Goal: Information Seeking & Learning: Learn about a topic

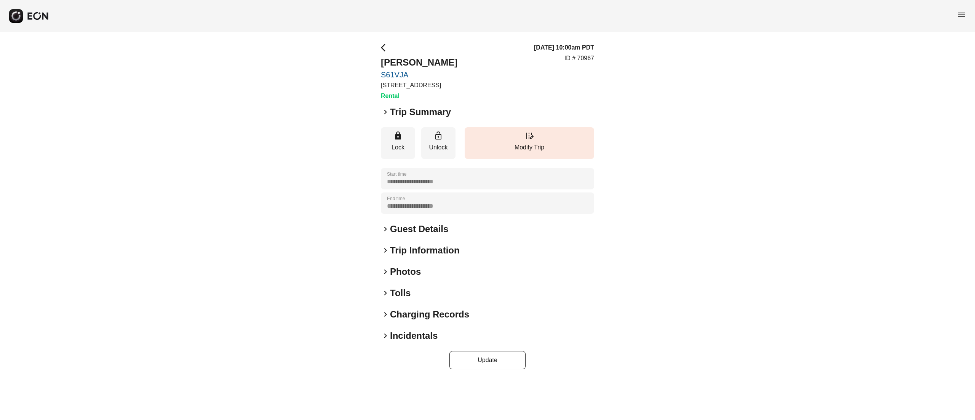
click at [387, 270] on span "keyboard_arrow_right" at bounding box center [385, 271] width 9 height 9
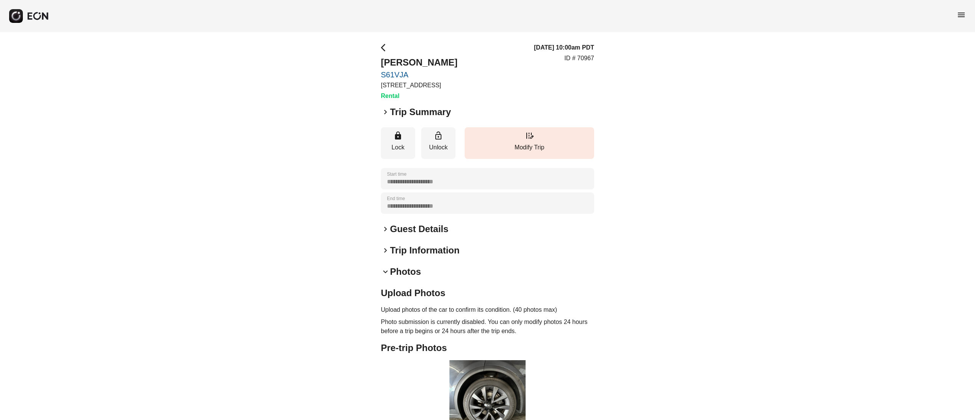
scroll to position [113, 0]
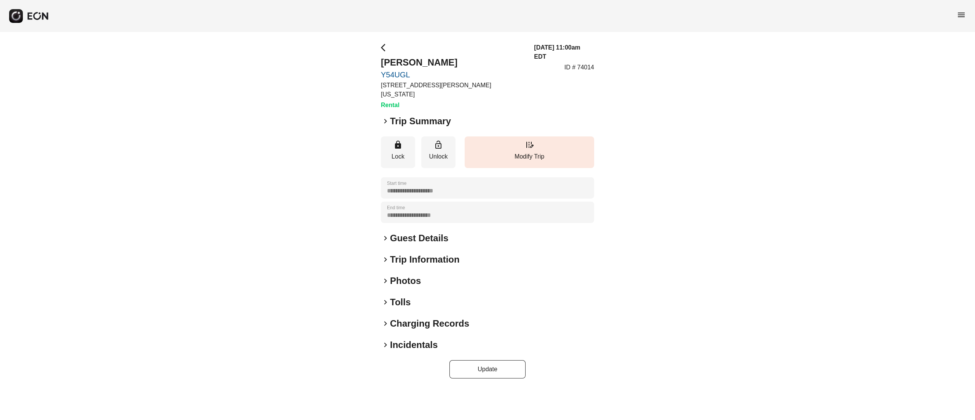
click at [407, 275] on h2 "Photos" at bounding box center [405, 281] width 31 height 12
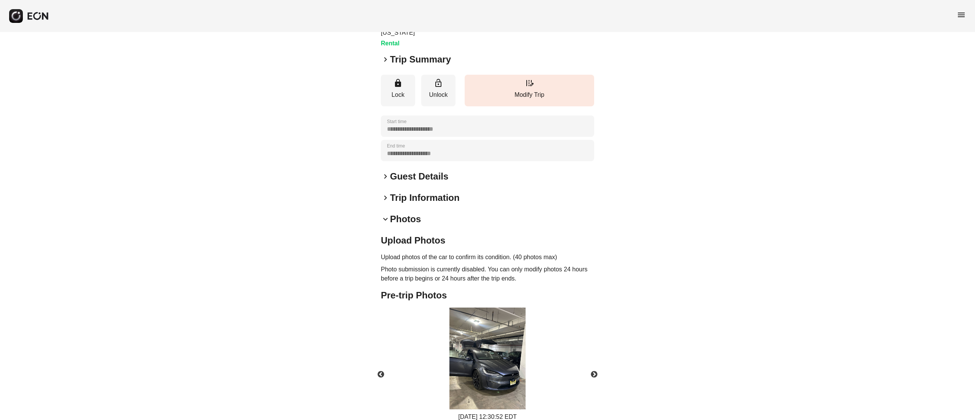
scroll to position [102, 0]
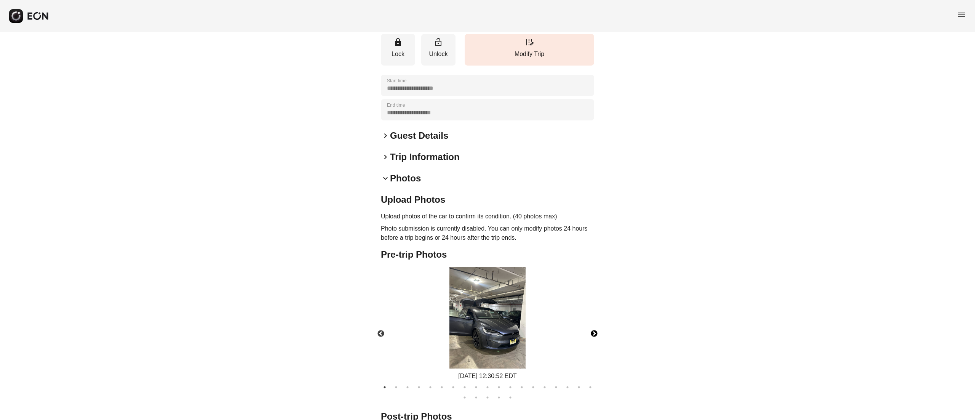
click at [593, 324] on button "Next" at bounding box center [594, 333] width 27 height 27
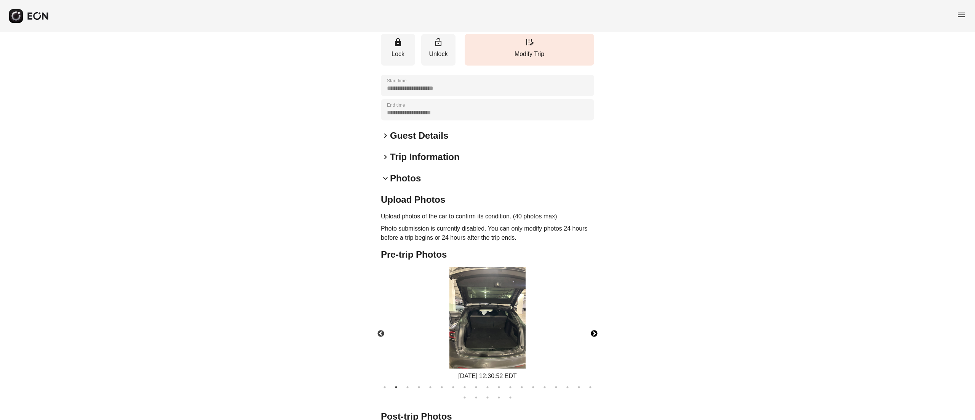
click at [593, 324] on button "Next" at bounding box center [594, 333] width 27 height 27
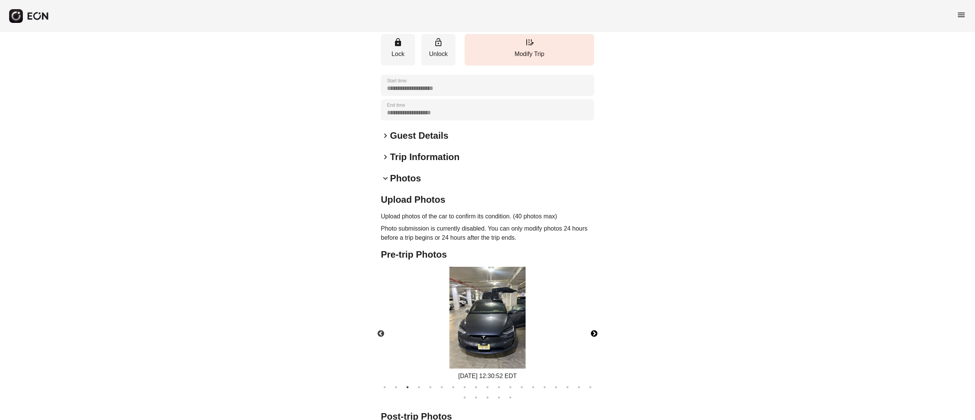
click at [593, 324] on button "Next" at bounding box center [594, 333] width 27 height 27
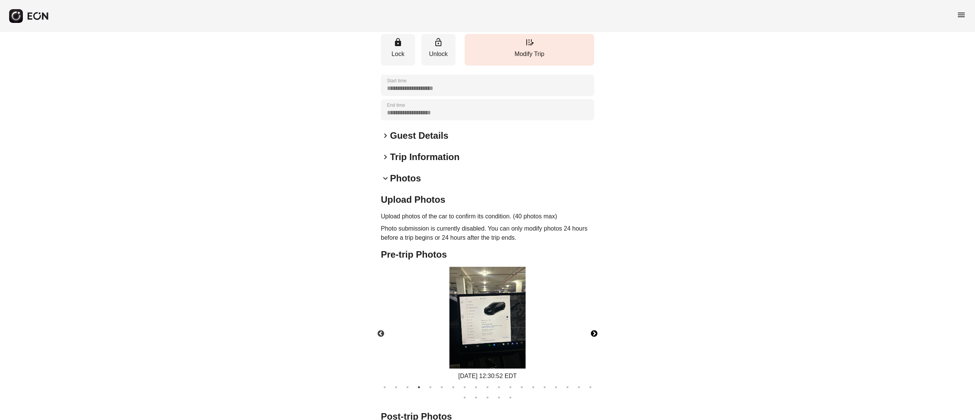
click at [593, 324] on button "Next" at bounding box center [594, 333] width 27 height 27
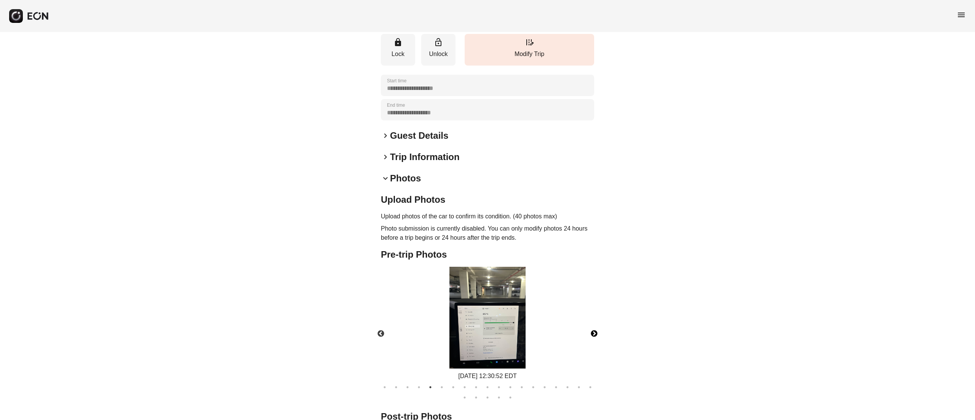
click at [593, 324] on button "Next" at bounding box center [594, 333] width 27 height 27
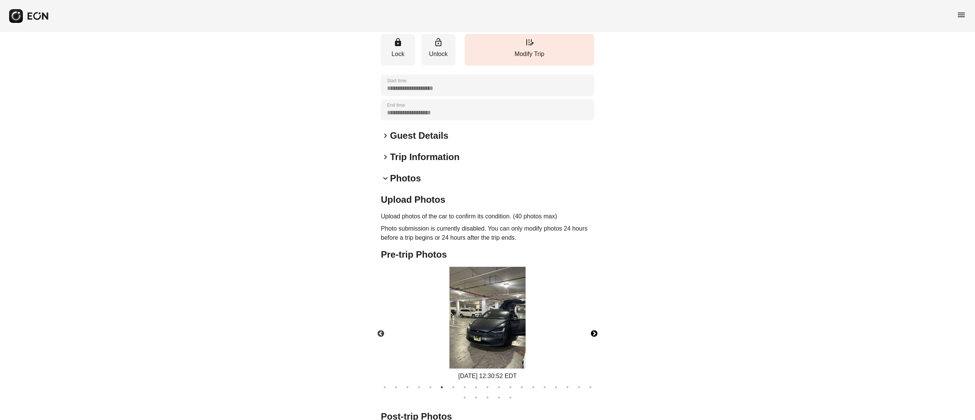
click at [593, 324] on button "Next" at bounding box center [594, 333] width 27 height 27
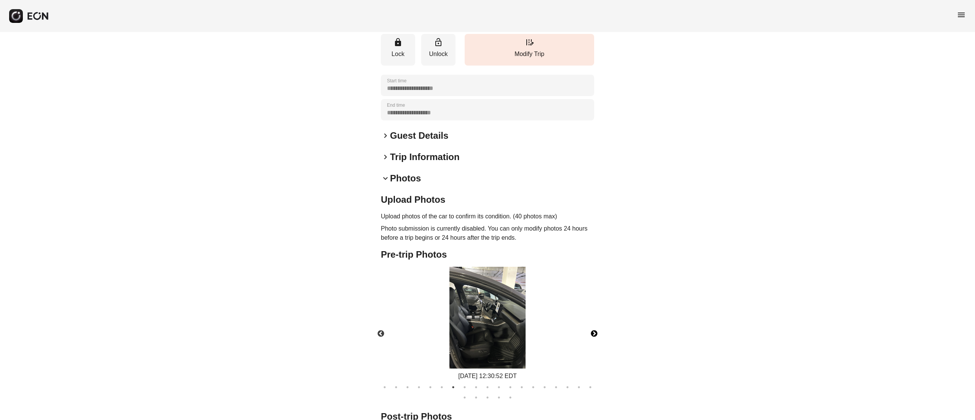
click at [593, 324] on button "Next" at bounding box center [594, 333] width 27 height 27
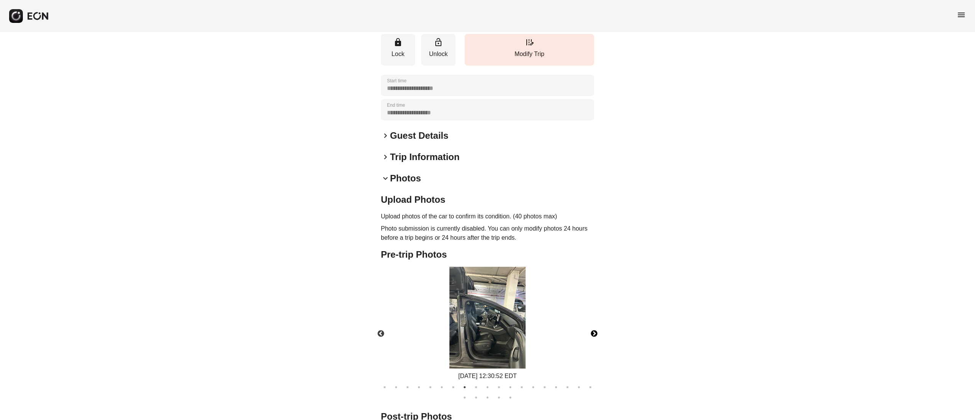
click at [593, 324] on button "Next" at bounding box center [594, 333] width 27 height 27
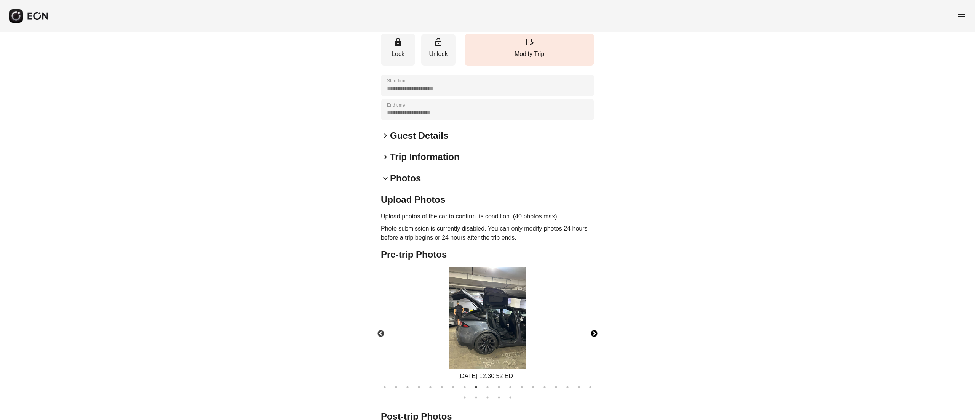
click at [593, 324] on button "Next" at bounding box center [594, 333] width 27 height 27
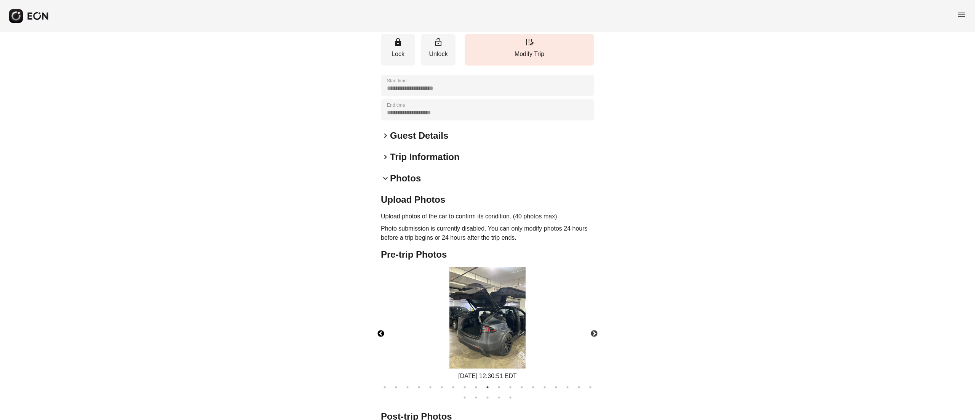
click at [389, 323] on button "Previous" at bounding box center [381, 333] width 27 height 27
click at [461, 303] on img at bounding box center [488, 318] width 76 height 102
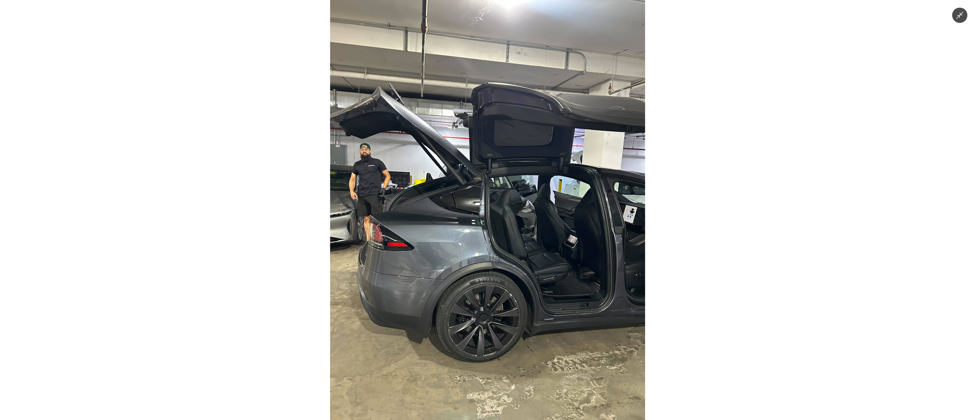
click at [379, 167] on img at bounding box center [487, 210] width 315 height 420
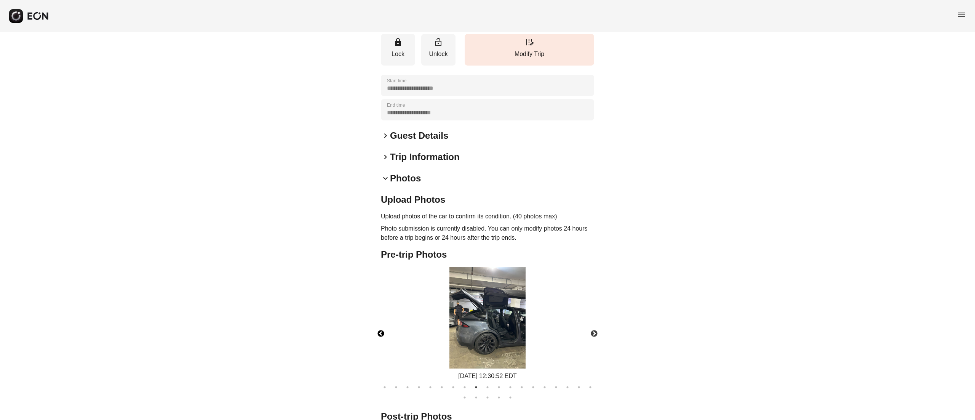
click at [458, 290] on img at bounding box center [488, 318] width 76 height 102
